Goal: Find specific page/section

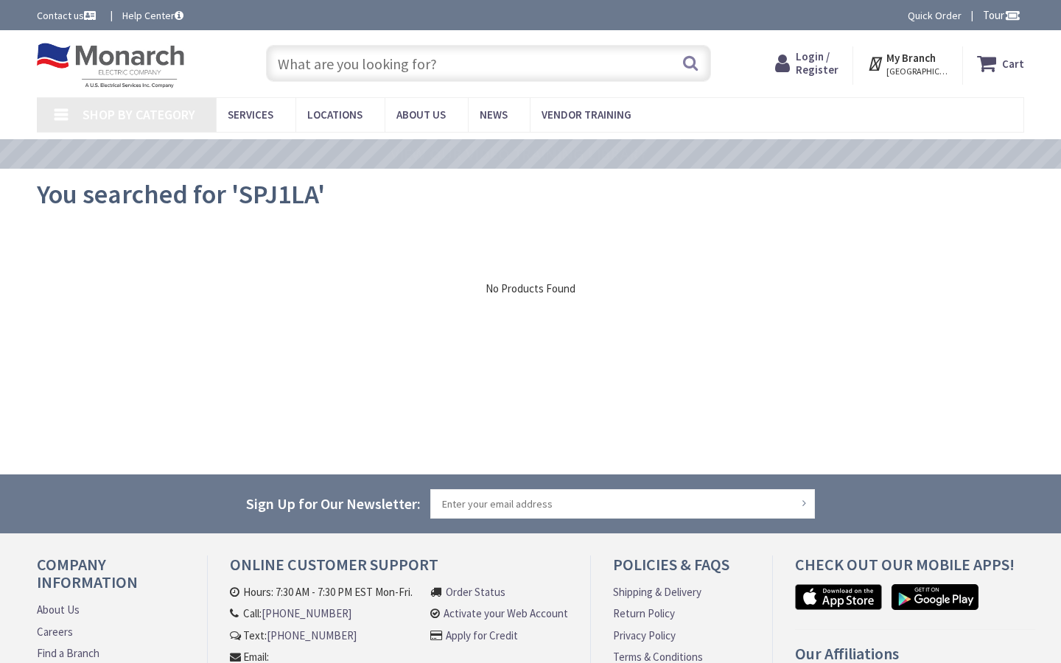
type input "[PERSON_NAME] Dr, [PERSON_NAME], [GEOGRAPHIC_DATA] 20166, [GEOGRAPHIC_DATA]"
